Goal: Task Accomplishment & Management: Use online tool/utility

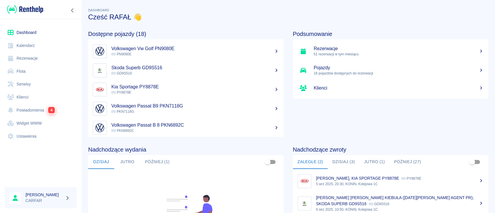
click at [28, 70] on link "Flota" at bounding box center [41, 71] width 72 height 13
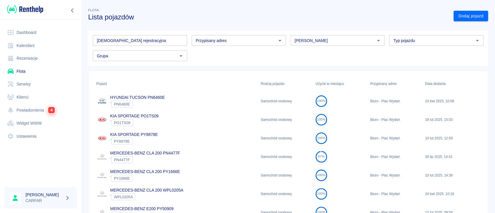
click at [151, 42] on input "[DEMOGRAPHIC_DATA] rejestracyjna" at bounding box center [140, 40] width 94 height 11
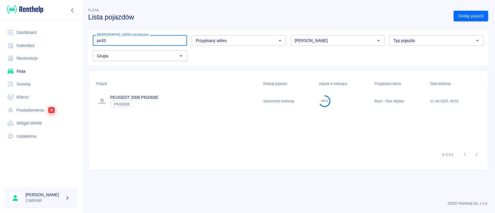
type input "pn33"
click at [177, 104] on div "PEUGEOT 2008 PN3300E ` PN3300E" at bounding box center [176, 101] width 167 height 19
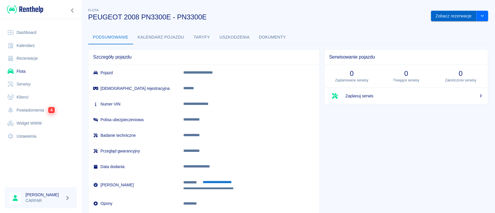
click at [453, 17] on button "Zobacz rezerwacje" at bounding box center [454, 16] width 46 height 11
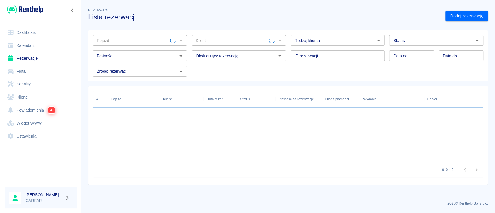
type input "PEUGEOT 2008 PN3300E - PN3300E"
